Goal: Understand process/instructions: Learn how to perform a task or action

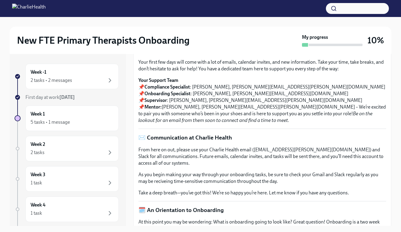
scroll to position [149, 0]
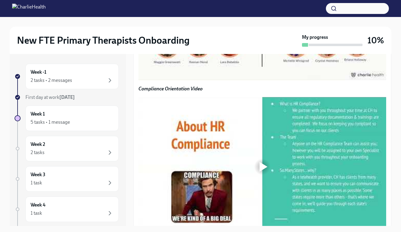
scroll to position [497, 0]
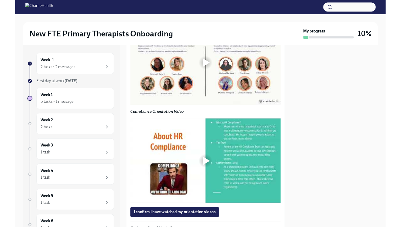
scroll to position [447, 0]
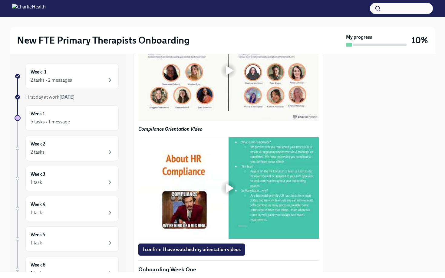
click at [229, 75] on div at bounding box center [230, 71] width 8 height 10
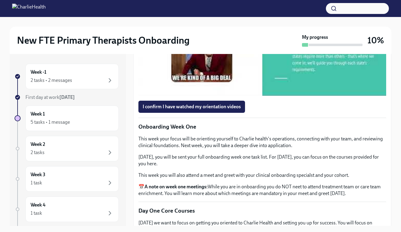
scroll to position [674, 0]
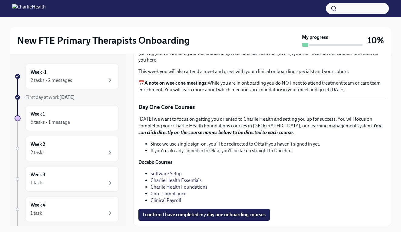
scroll to position [727, 0]
click at [196, 6] on span "I confirm I have watched my orientation videos" at bounding box center [192, 3] width 98 height 6
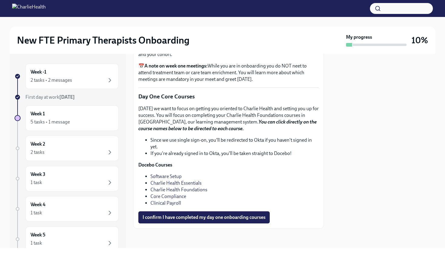
scroll to position [801, 0]
click at [172, 177] on link "Software Setup" at bounding box center [165, 176] width 31 height 6
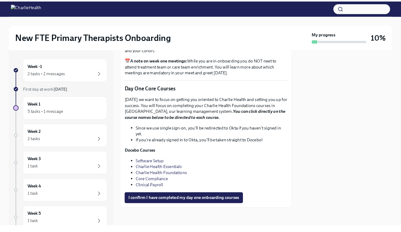
scroll to position [0, 0]
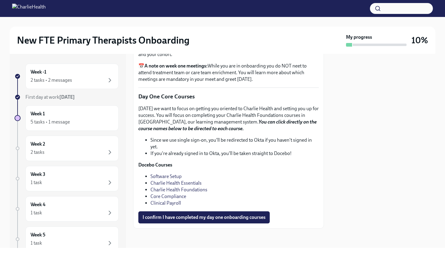
click at [168, 176] on link "Software Setup" at bounding box center [165, 176] width 31 height 6
click at [177, 183] on link "Charlie Health Essentials" at bounding box center [175, 183] width 51 height 6
